Goal: Task Accomplishment & Management: Complete application form

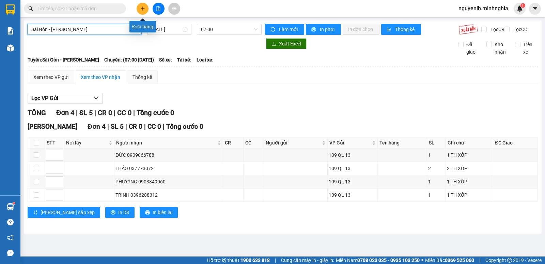
click at [144, 8] on icon "plus" at bounding box center [142, 8] width 5 height 5
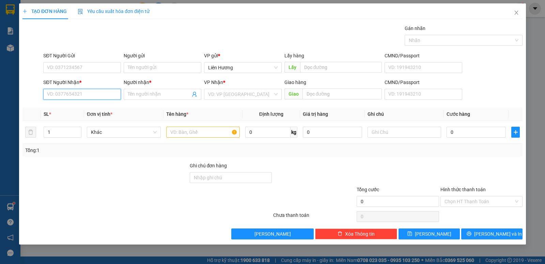
click at [94, 97] on input "SĐT Người Nhận *" at bounding box center [82, 94] width 78 height 11
click at [100, 94] on input "SĐT Người Nhận *" at bounding box center [82, 94] width 78 height 11
click at [96, 92] on input "SĐT Người Nhận *" at bounding box center [82, 94] width 78 height 11
click at [64, 94] on input "0348398083" at bounding box center [82, 94] width 78 height 11
click at [65, 95] on input "0348398083" at bounding box center [82, 94] width 78 height 11
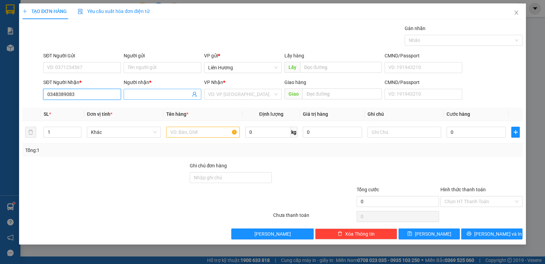
type input "0348389083"
click at [150, 93] on input "Người nhận *" at bounding box center [159, 93] width 63 height 7
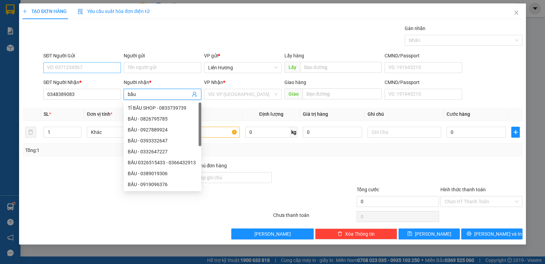
type input "bầu"
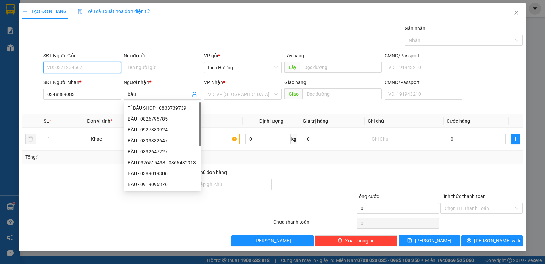
click at [104, 69] on input "SĐT Người Gửi" at bounding box center [82, 67] width 78 height 11
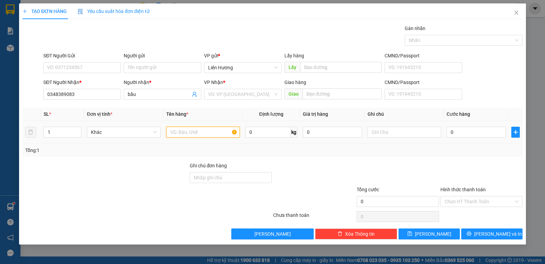
click at [216, 134] on input "text" at bounding box center [203, 131] width 74 height 11
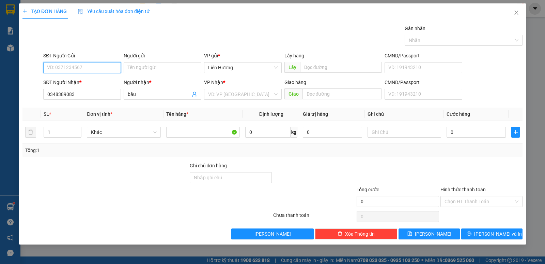
click at [78, 67] on input "SĐT Người Gửi" at bounding box center [82, 67] width 78 height 11
click at [330, 93] on input "text" at bounding box center [343, 93] width 80 height 11
click at [329, 93] on input "text" at bounding box center [343, 93] width 80 height 11
drag, startPoint x: 329, startPoint y: 93, endPoint x: 317, endPoint y: 94, distance: 11.9
click at [317, 94] on input "text" at bounding box center [343, 93] width 80 height 11
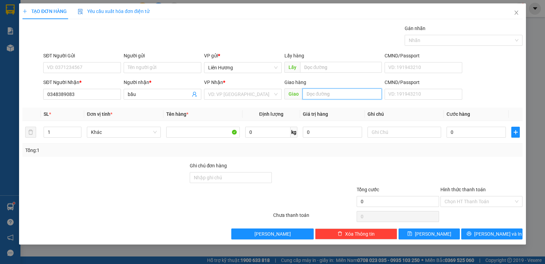
click at [317, 94] on input "text" at bounding box center [343, 93] width 80 height 11
click at [252, 91] on input "search" at bounding box center [240, 94] width 65 height 10
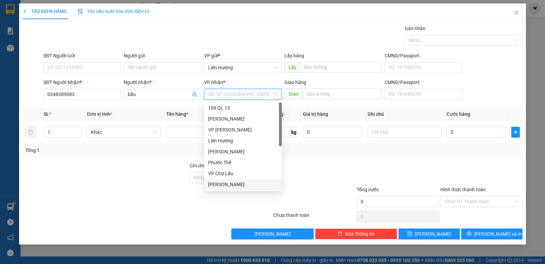
click at [229, 186] on div "[PERSON_NAME]" at bounding box center [243, 183] width 70 height 7
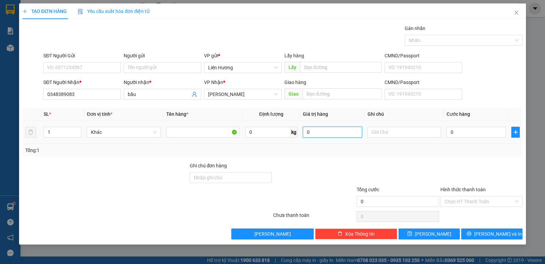
click at [335, 132] on input "0" at bounding box center [332, 131] width 59 height 11
click at [395, 132] on input "text" at bounding box center [405, 131] width 74 height 11
click at [409, 131] on input "text" at bounding box center [405, 131] width 74 height 11
type input "1 TX HS"
click at [483, 133] on input "0" at bounding box center [476, 131] width 59 height 11
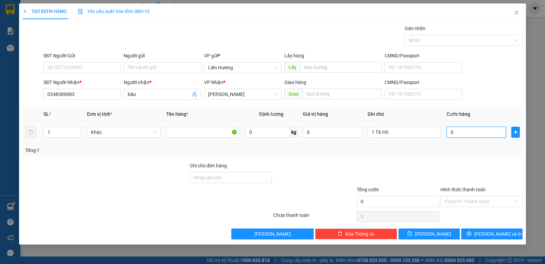
paste input "30.00"
type input "30.000"
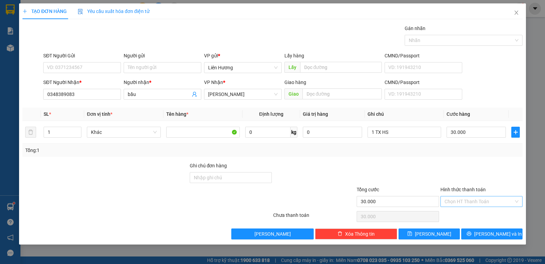
click at [466, 202] on input "Hình thức thanh toán" at bounding box center [479, 201] width 69 height 10
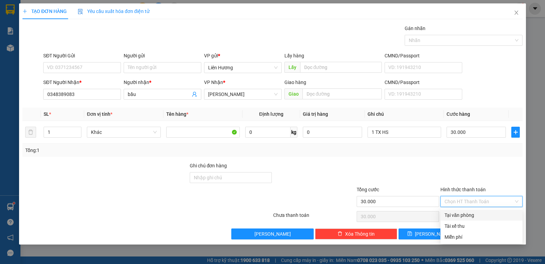
click at [461, 215] on div "Tại văn phòng" at bounding box center [482, 214] width 74 height 7
type input "0"
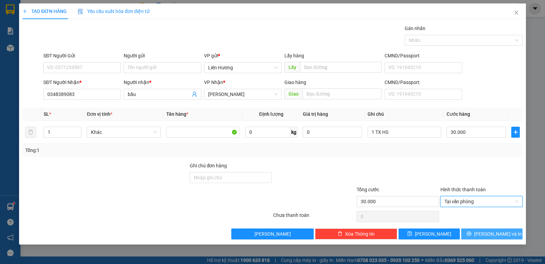
click at [475, 235] on button "[PERSON_NAME] và In" at bounding box center [492, 233] width 61 height 11
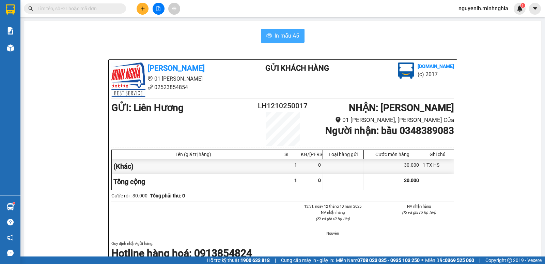
click at [278, 38] on span "In mẫu A5" at bounding box center [287, 35] width 25 height 9
click at [279, 32] on span "In mẫu A5" at bounding box center [287, 35] width 25 height 9
click at [159, 10] on icon "file-add" at bounding box center [158, 8] width 5 height 5
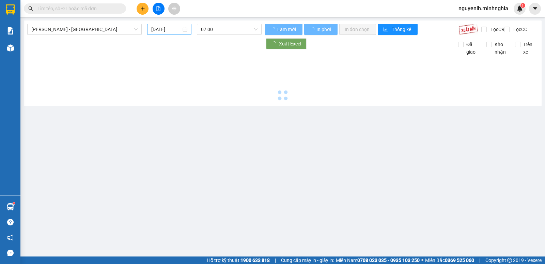
click at [163, 28] on input "[DATE]" at bounding box center [166, 29] width 30 height 7
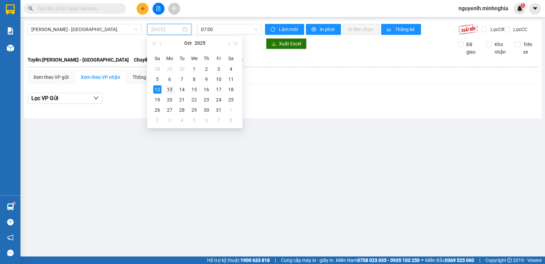
click at [169, 89] on div "13" at bounding box center [170, 89] width 8 height 8
type input "[DATE]"
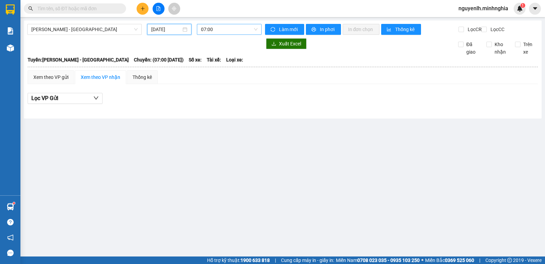
click at [212, 26] on span "07:00" at bounding box center [229, 29] width 56 height 10
